Goal: Task Accomplishment & Management: Manage account settings

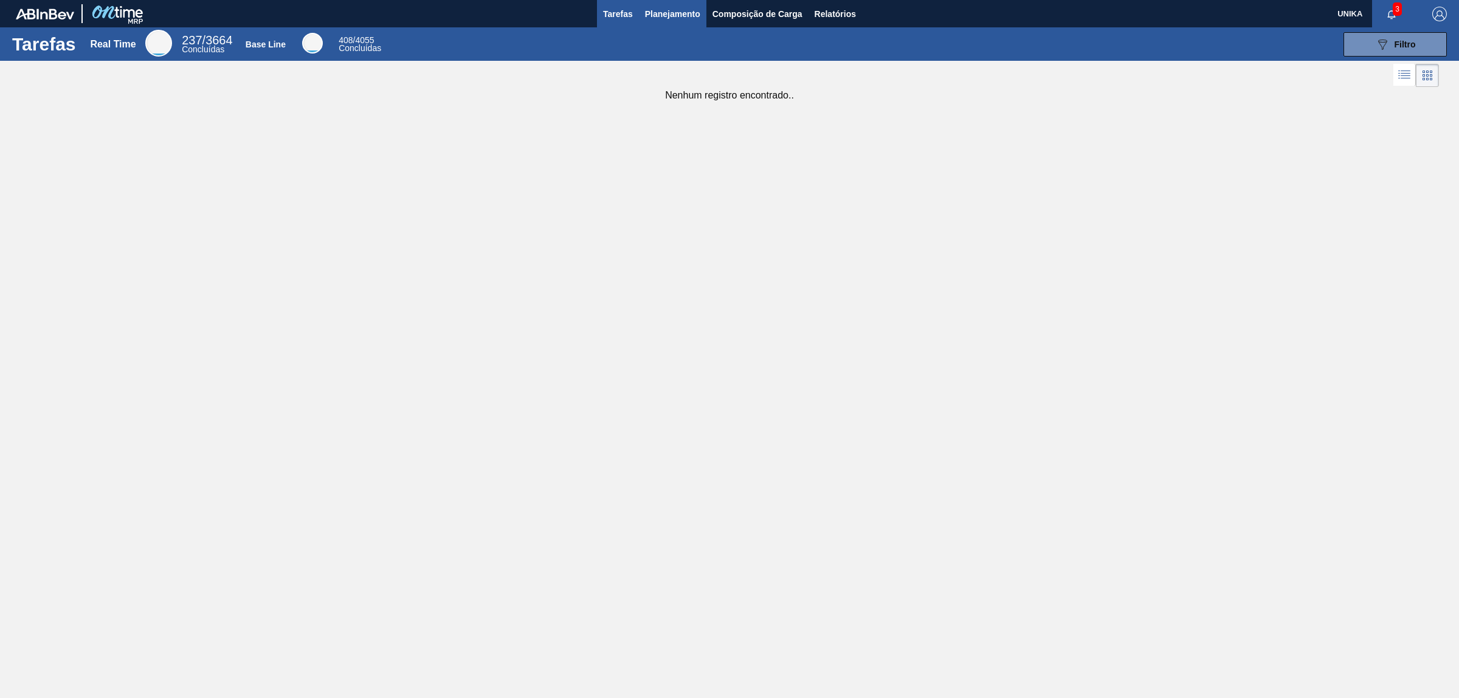
click at [682, 7] on span "Planejamento" at bounding box center [672, 14] width 55 height 15
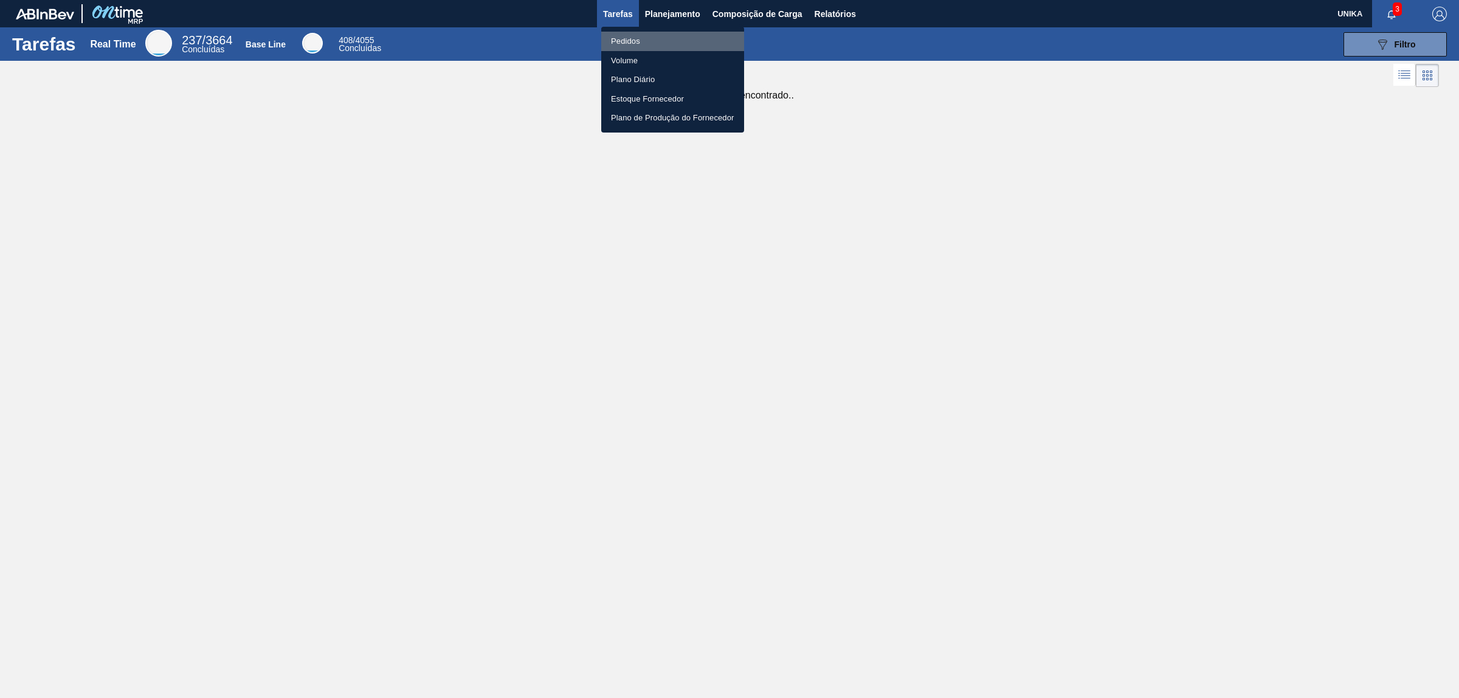
click at [668, 43] on li "Pedidos" at bounding box center [672, 41] width 143 height 19
